Goal: Task Accomplishment & Management: Manage account settings

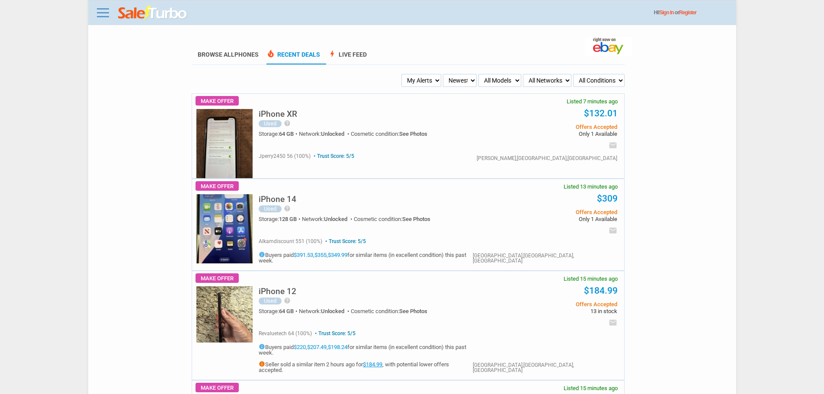
drag, startPoint x: 432, startPoint y: 72, endPoint x: 429, endPoint y: 78, distance: 6.8
click at [429, 79] on select "My Alerts All Deals BIN Only w/ Offers Only" at bounding box center [422, 80] width 40 height 13
select select "flash_bin"
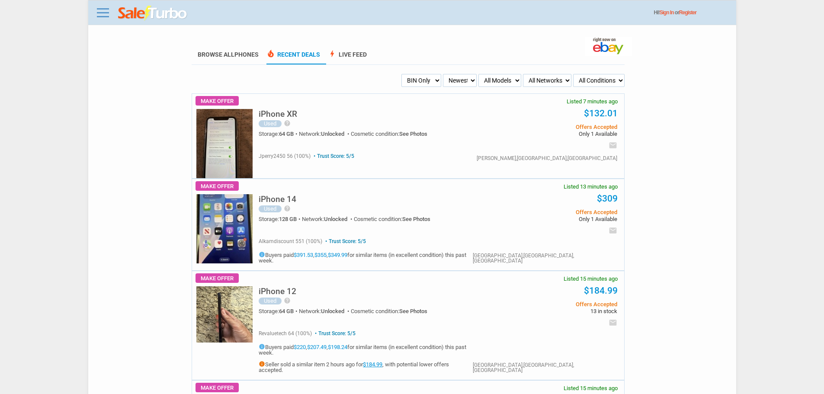
click at [403, 74] on select "My Alerts All Deals BIN Only w/ Offers Only" at bounding box center [422, 80] width 40 height 13
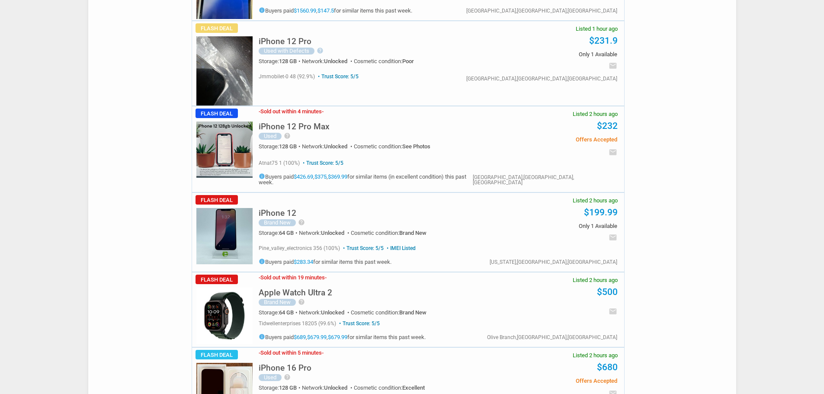
scroll to position [779, 0]
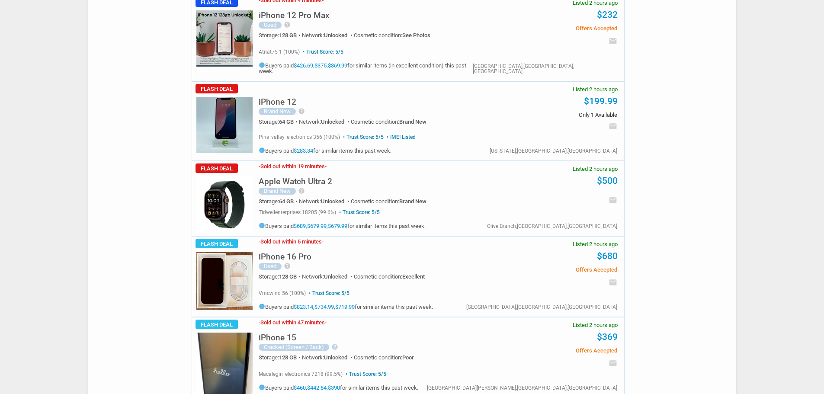
drag, startPoint x: 805, startPoint y: 375, endPoint x: 794, endPoint y: 373, distance: 10.7
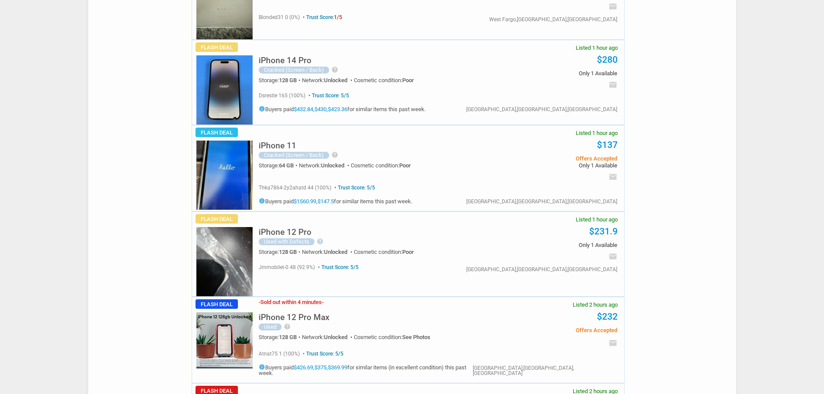
scroll to position [390, 0]
